Goal: Information Seeking & Learning: Check status

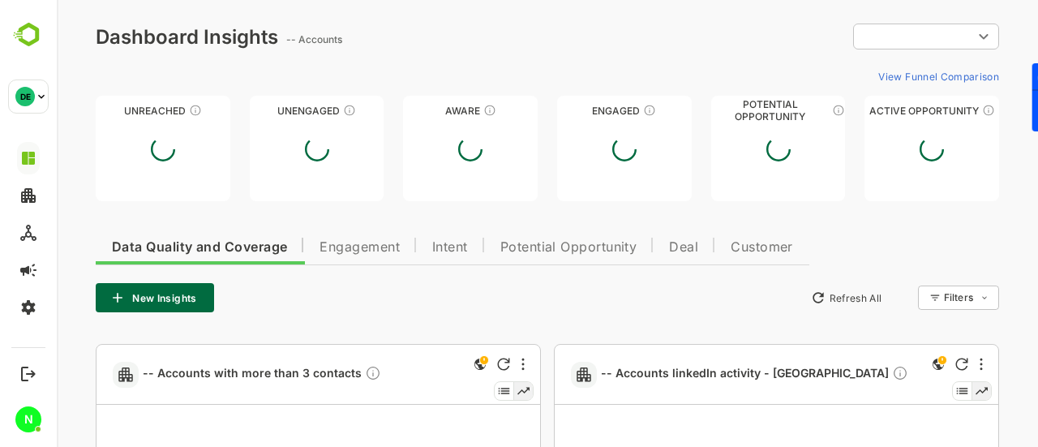
type input "**********"
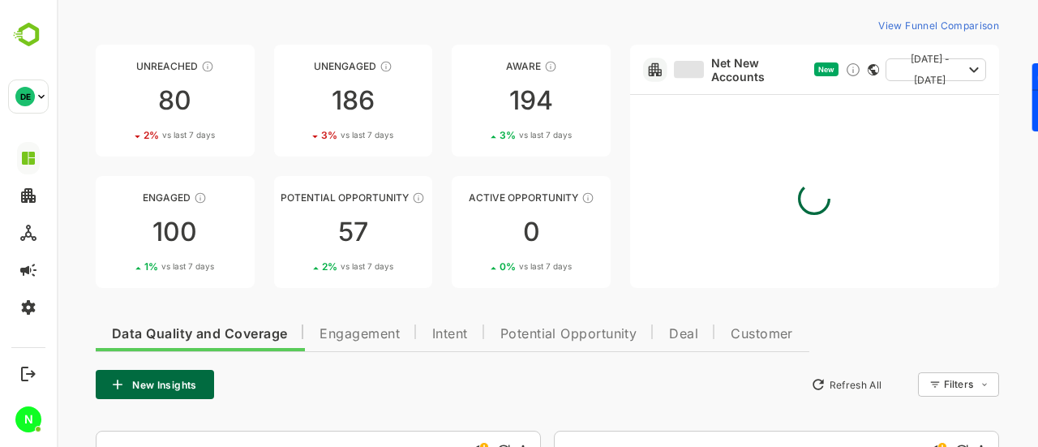
scroll to position [54, 0]
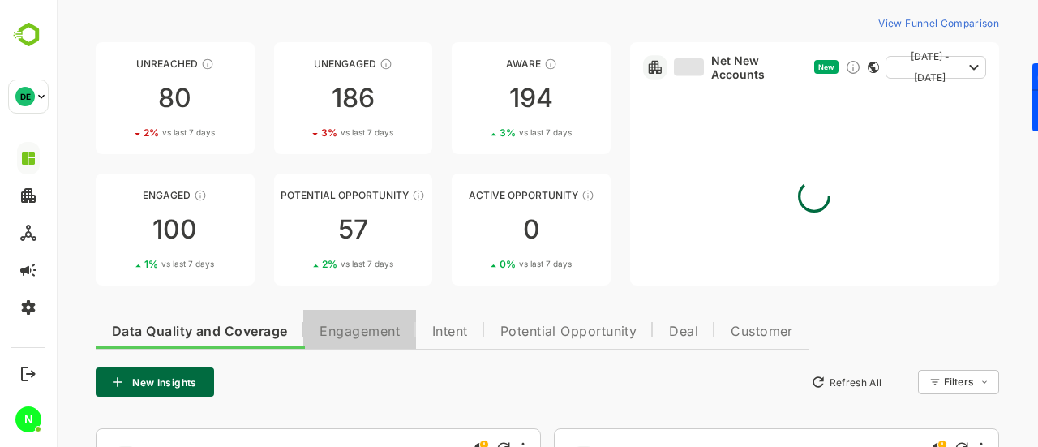
click at [377, 335] on span "Engagement" at bounding box center [360, 331] width 80 height 13
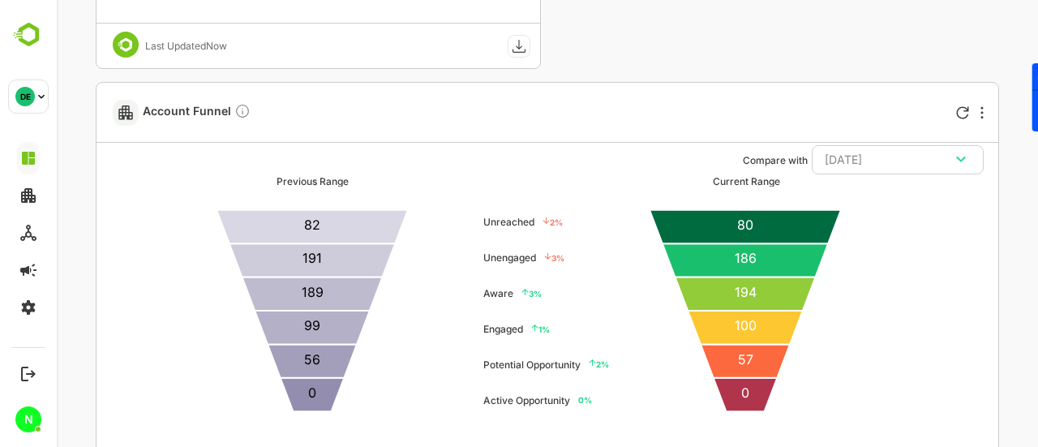
scroll to position [4794, 0]
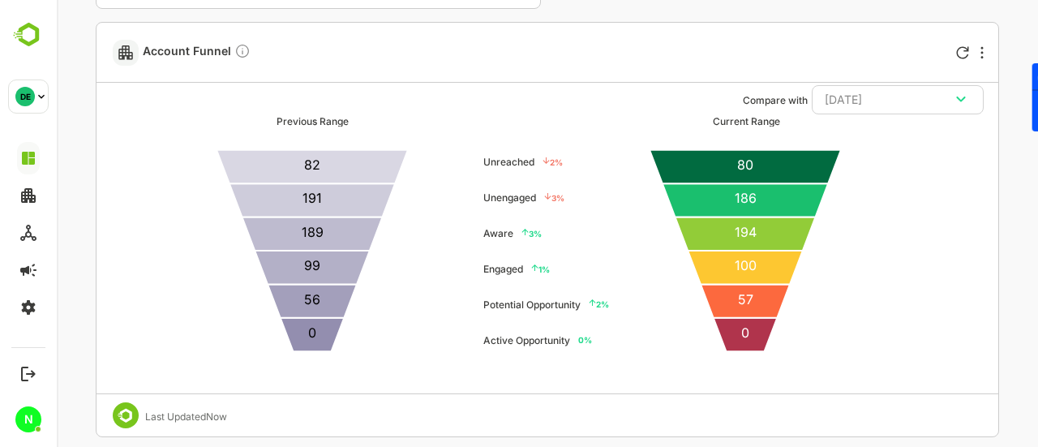
click at [866, 97] on div "1 Weeks Ago" at bounding box center [898, 99] width 146 height 21
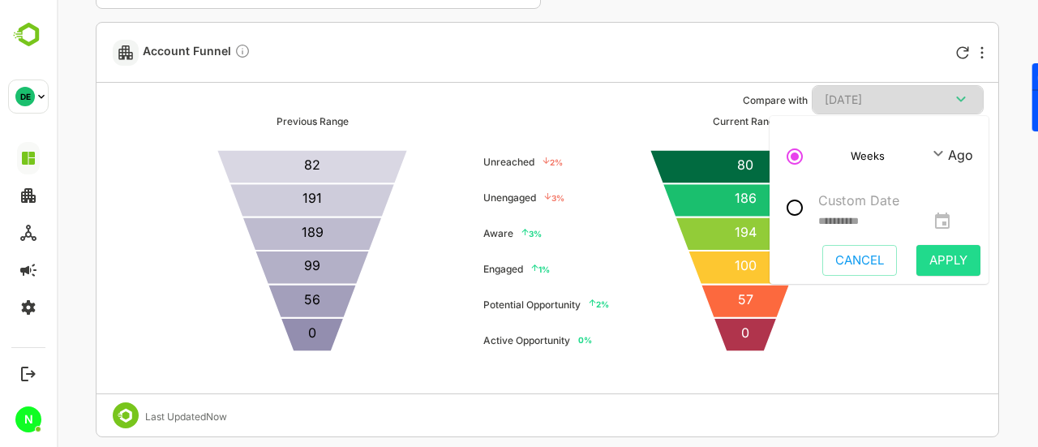
click at [866, 97] on div "1 Weeks Ago" at bounding box center [898, 99] width 146 height 21
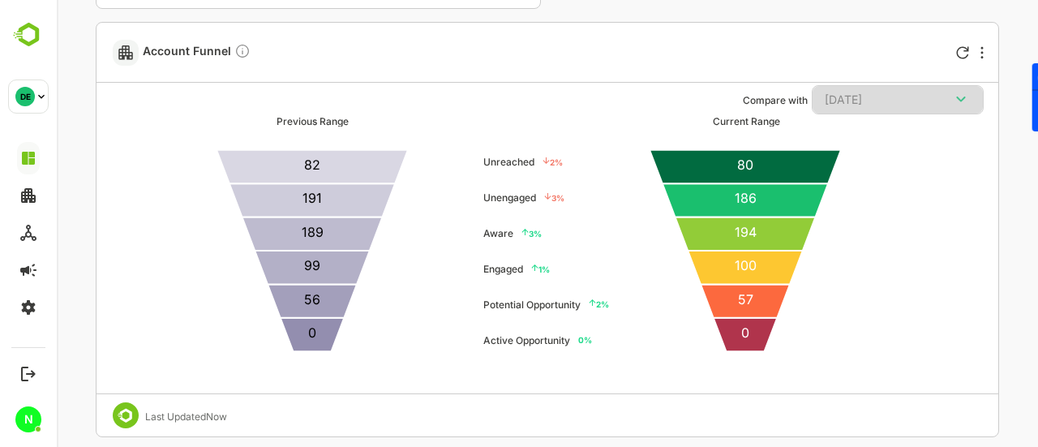
click at [866, 97] on div "1 Weeks Ago" at bounding box center [898, 99] width 146 height 21
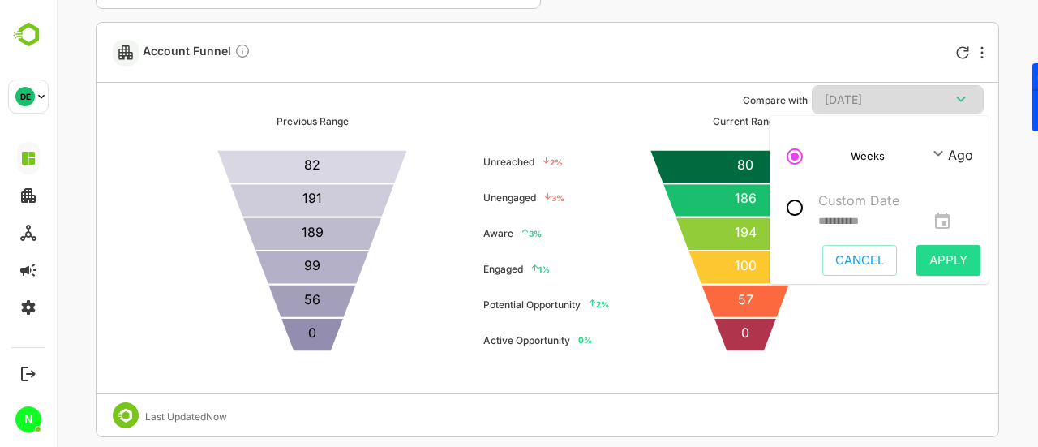
click at [866, 97] on div "1 Weeks Ago" at bounding box center [898, 99] width 146 height 21
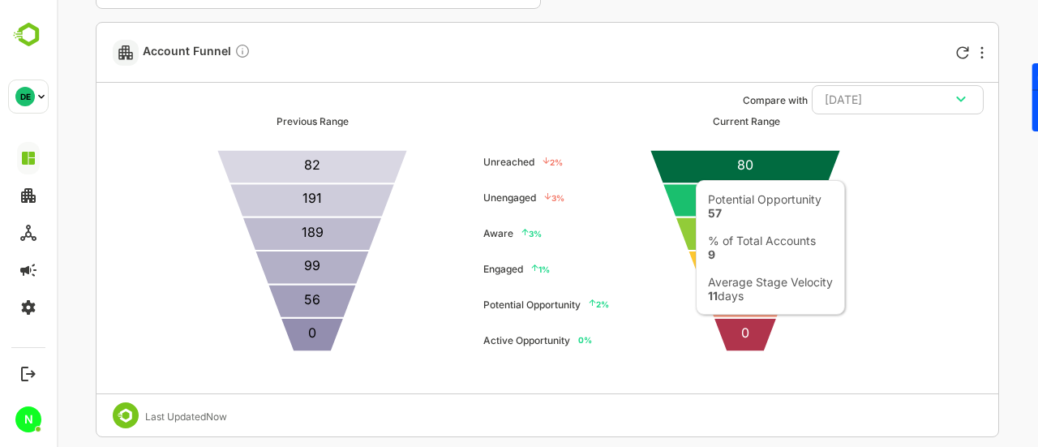
click at [745, 301] on icon at bounding box center [745, 300] width 89 height 33
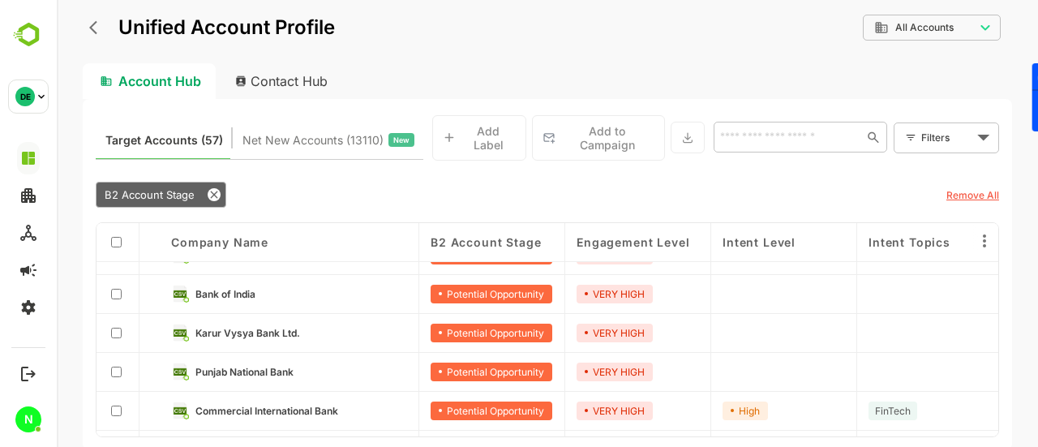
scroll to position [341, 0]
click at [211, 191] on icon at bounding box center [214, 194] width 7 height 7
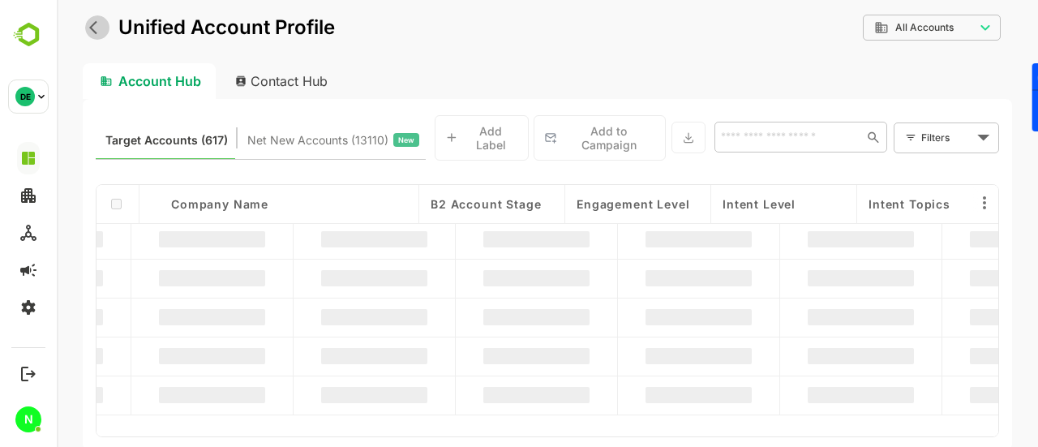
click at [94, 36] on button "back" at bounding box center [97, 27] width 24 height 24
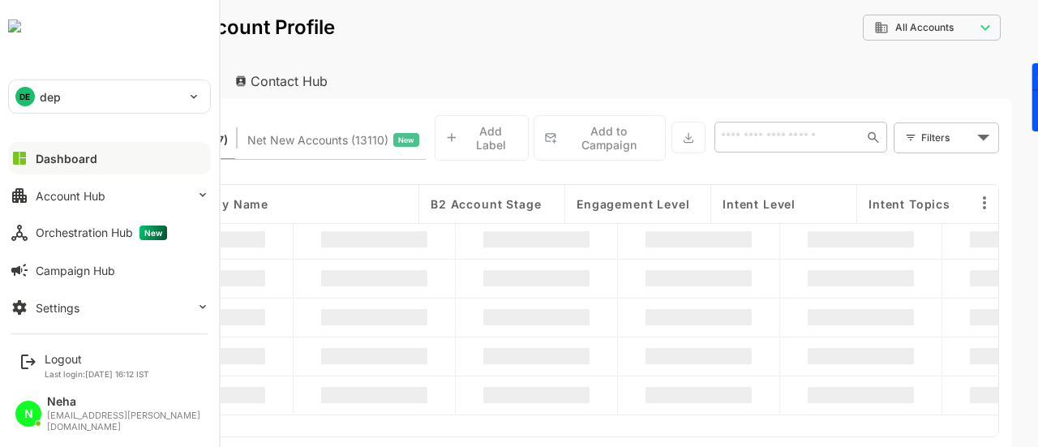
click at [110, 430] on div "[EMAIL_ADDRESS][PERSON_NAME][DOMAIN_NAME]" at bounding box center [125, 421] width 156 height 22
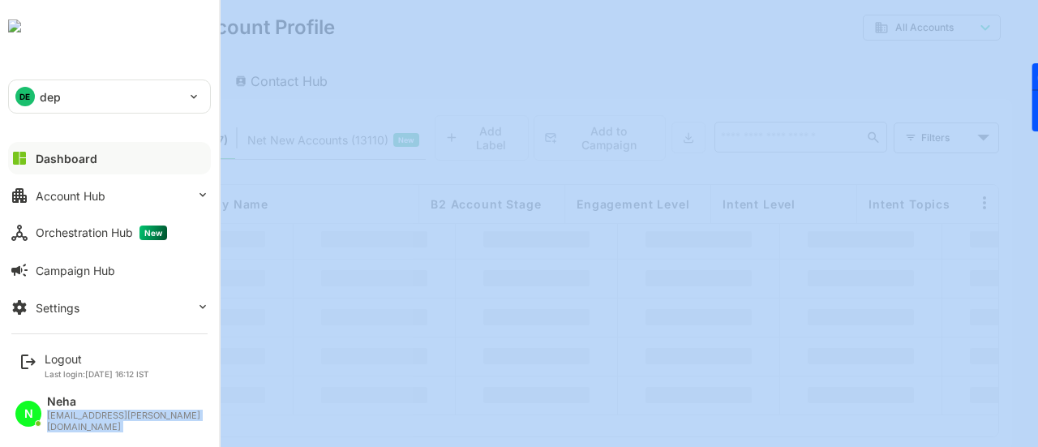
click at [110, 430] on div "[EMAIL_ADDRESS][PERSON_NAME][DOMAIN_NAME]" at bounding box center [125, 421] width 156 height 22
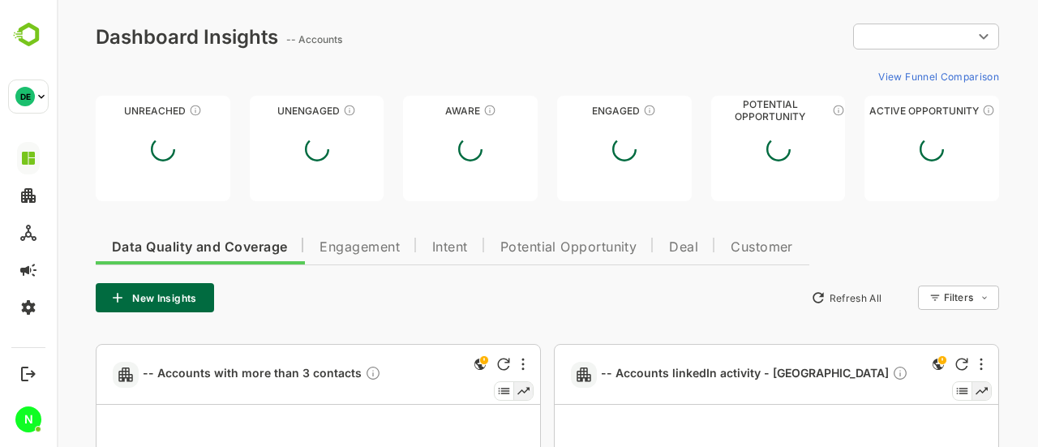
type input "**********"
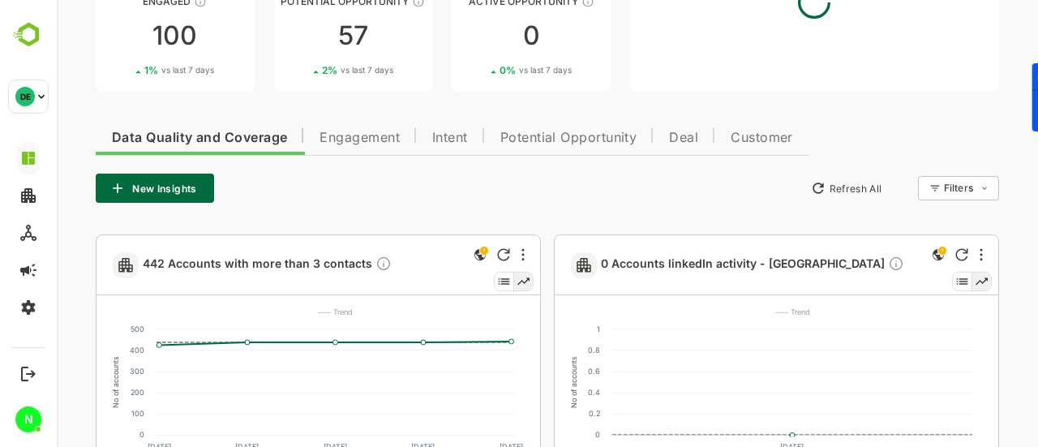
scroll to position [253, 0]
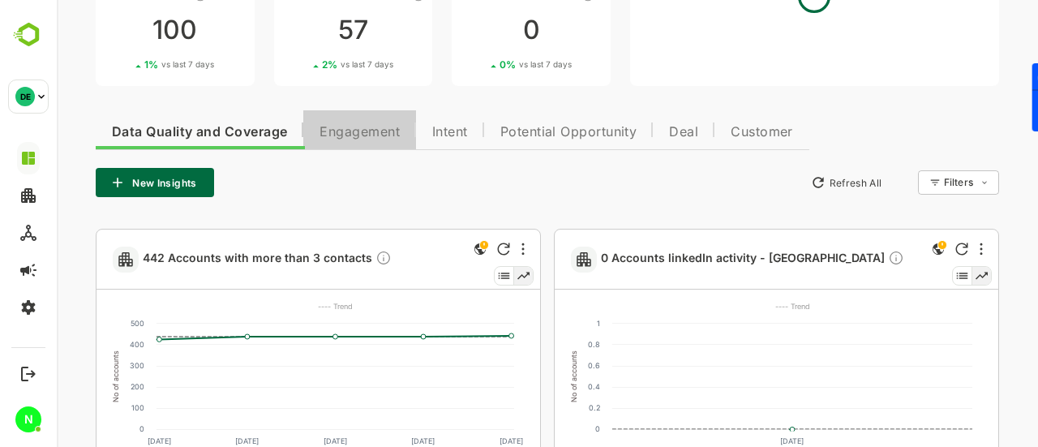
click at [371, 131] on span "Engagement" at bounding box center [360, 132] width 80 height 13
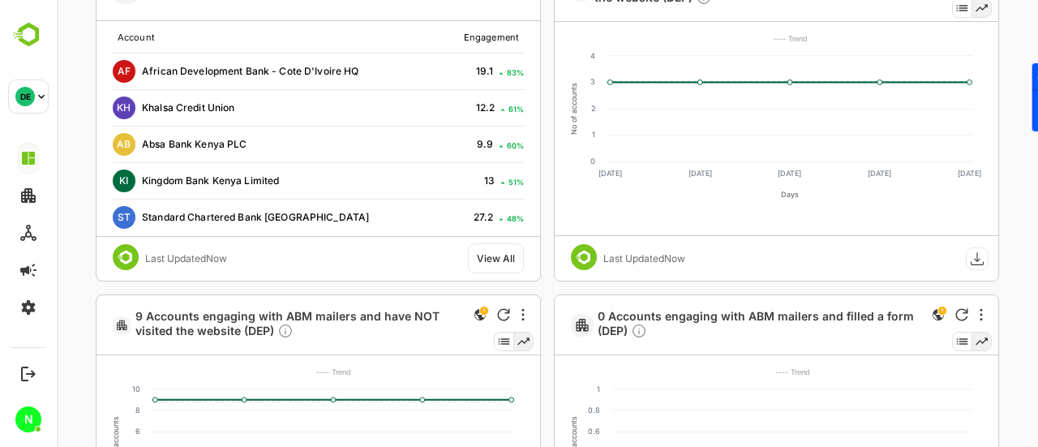
scroll to position [2856, 0]
